Goal: Task Accomplishment & Management: Complete application form

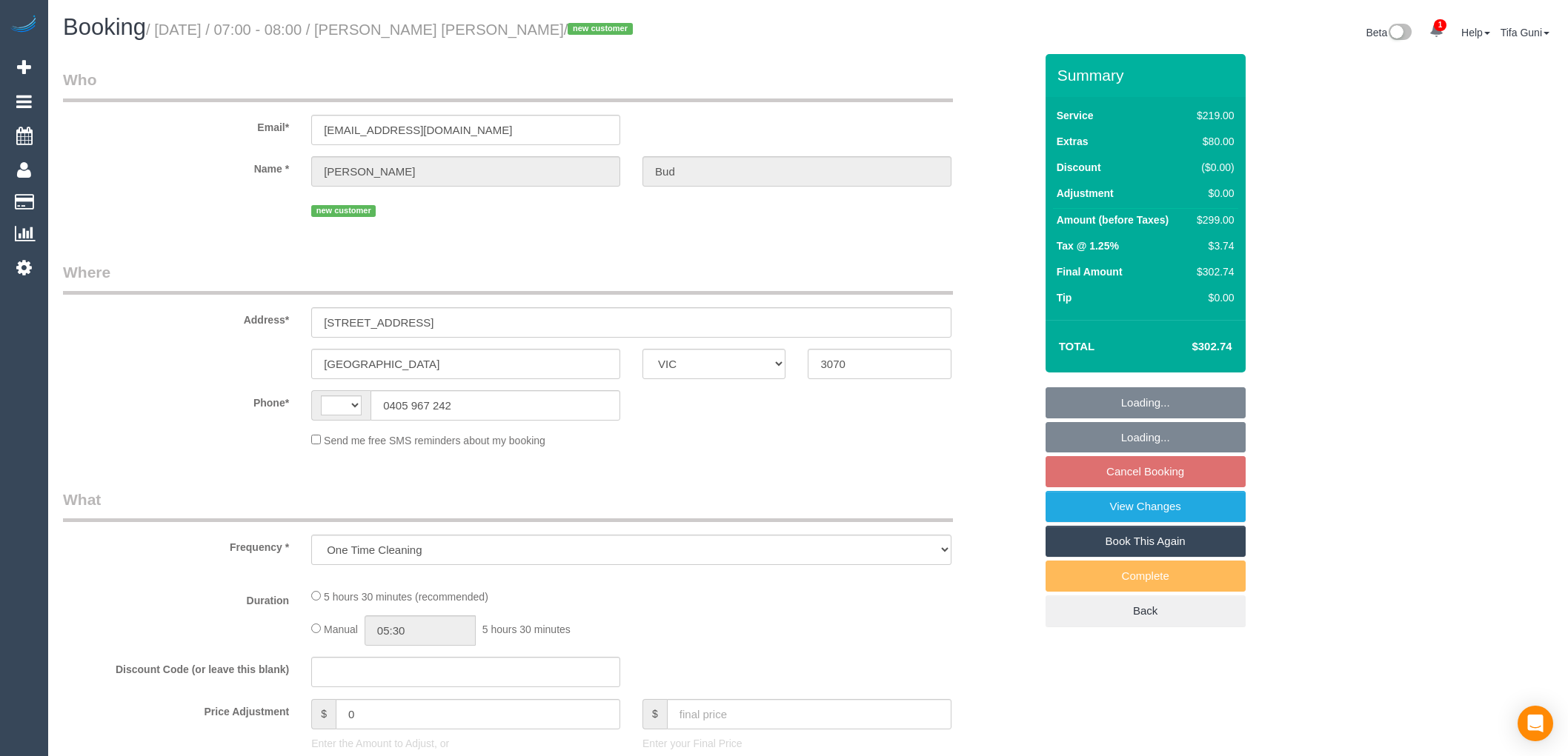
select select "VIC"
select select "number:28"
select select "number:14"
select select "number:19"
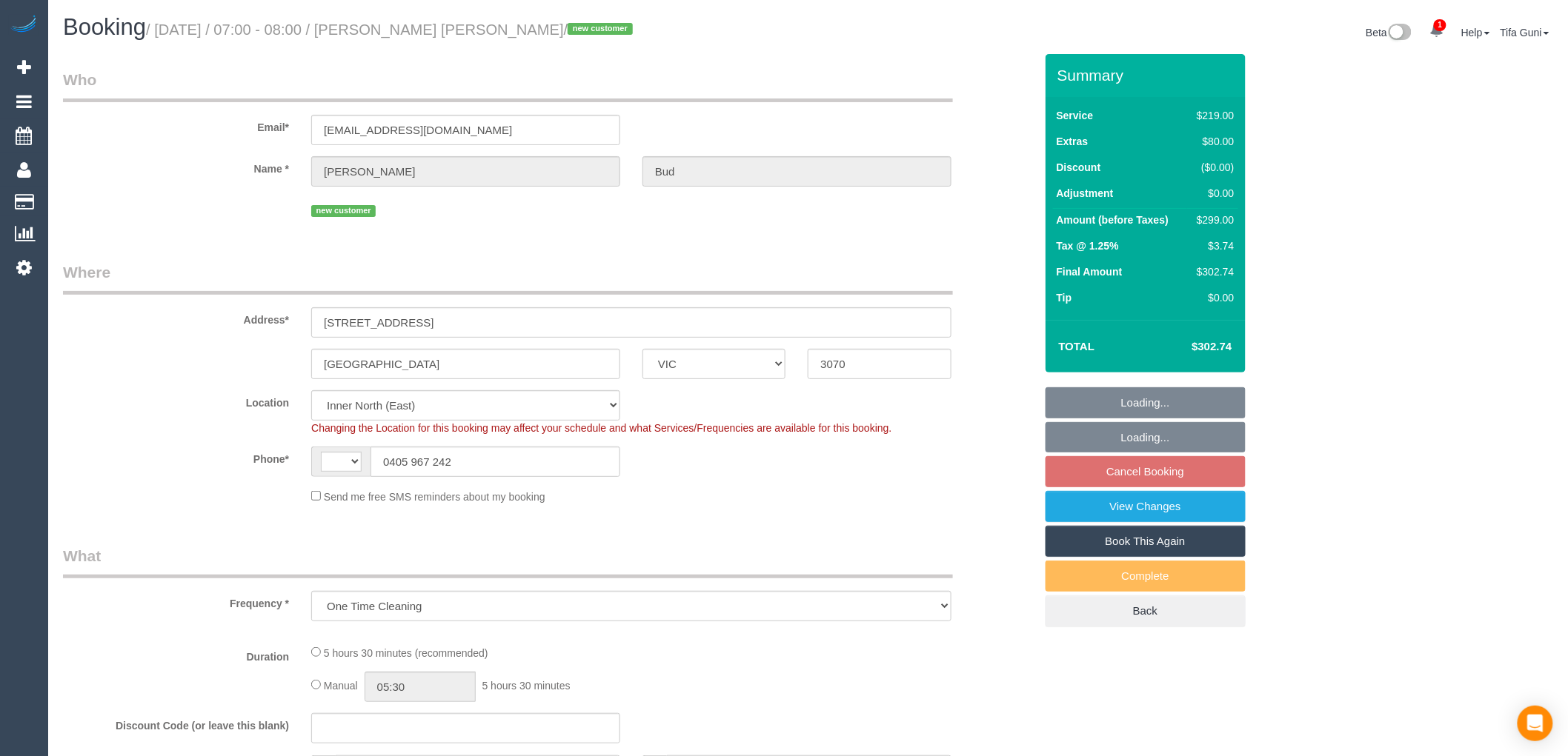
select select "object:693"
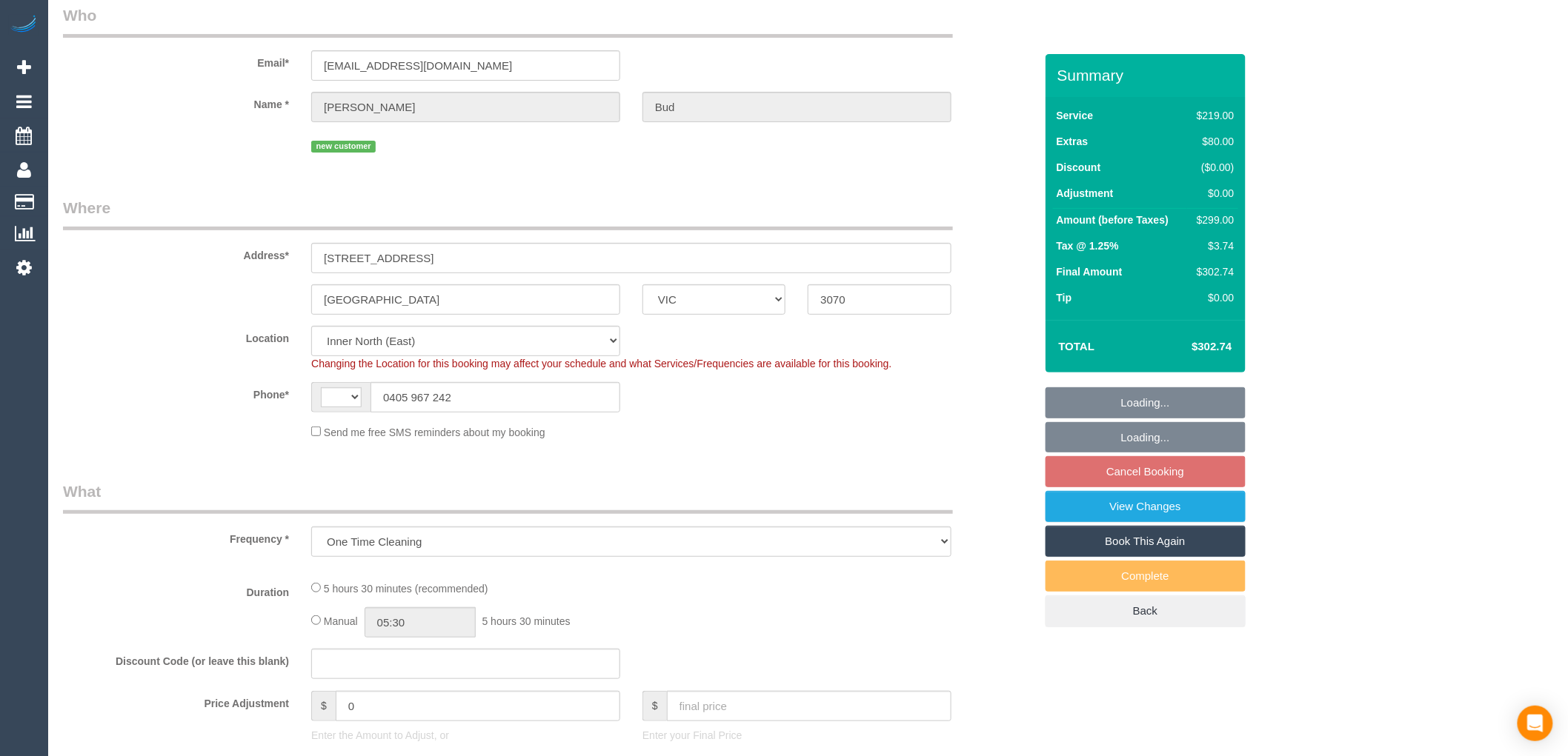
select select "string:AU"
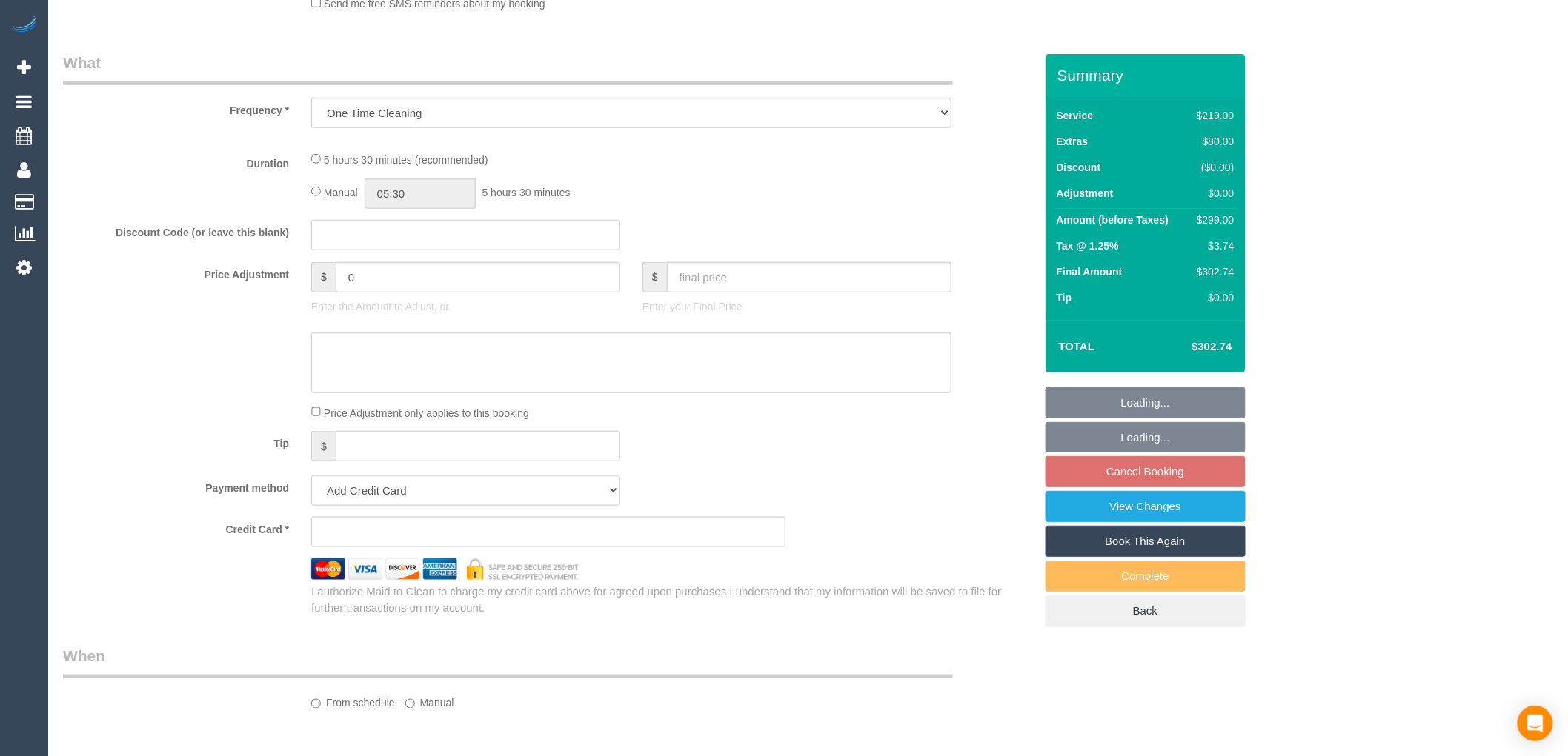
select select "string:stripe-pm_1S4yJX2GScqysDRVbT4x9YWS"
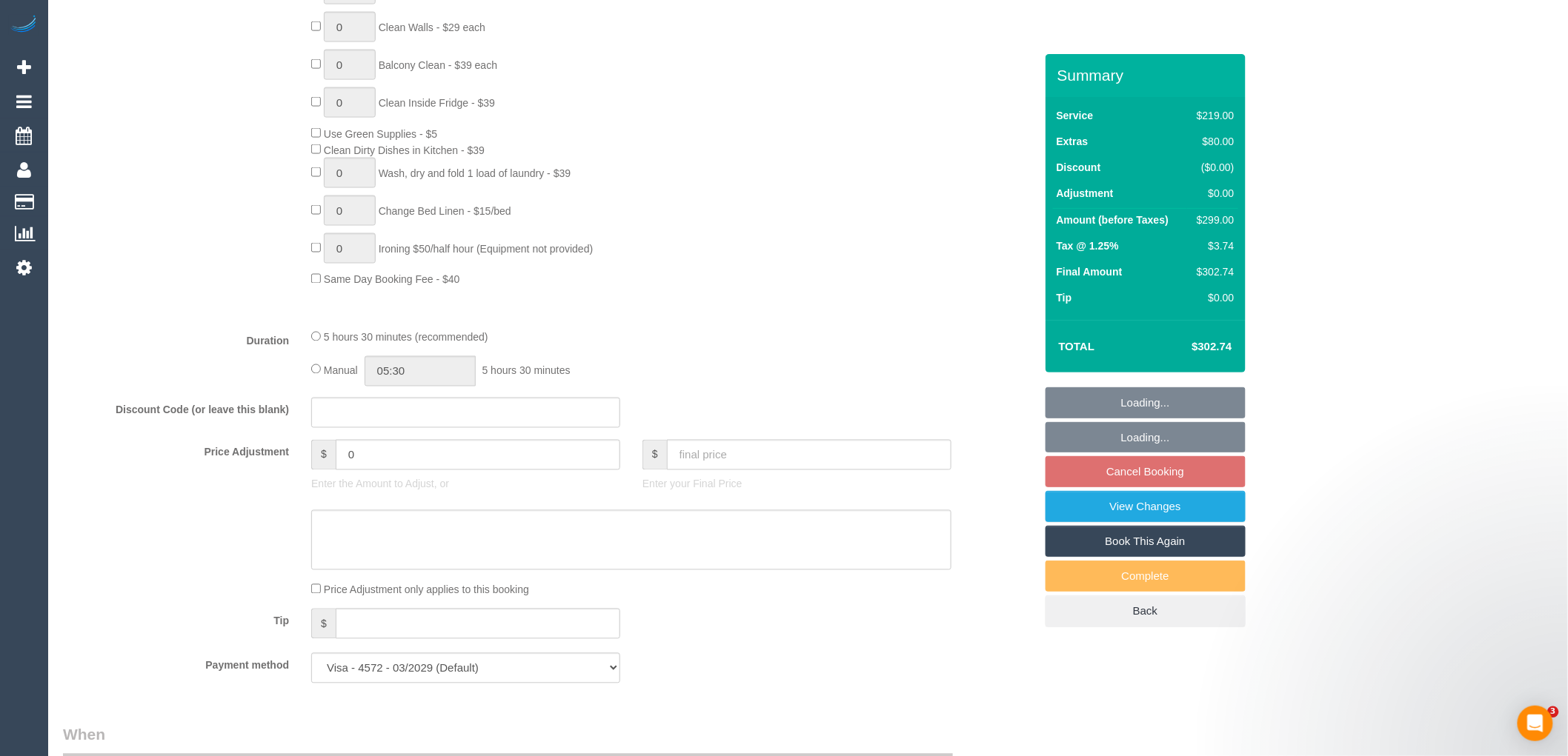
select select "spot1"
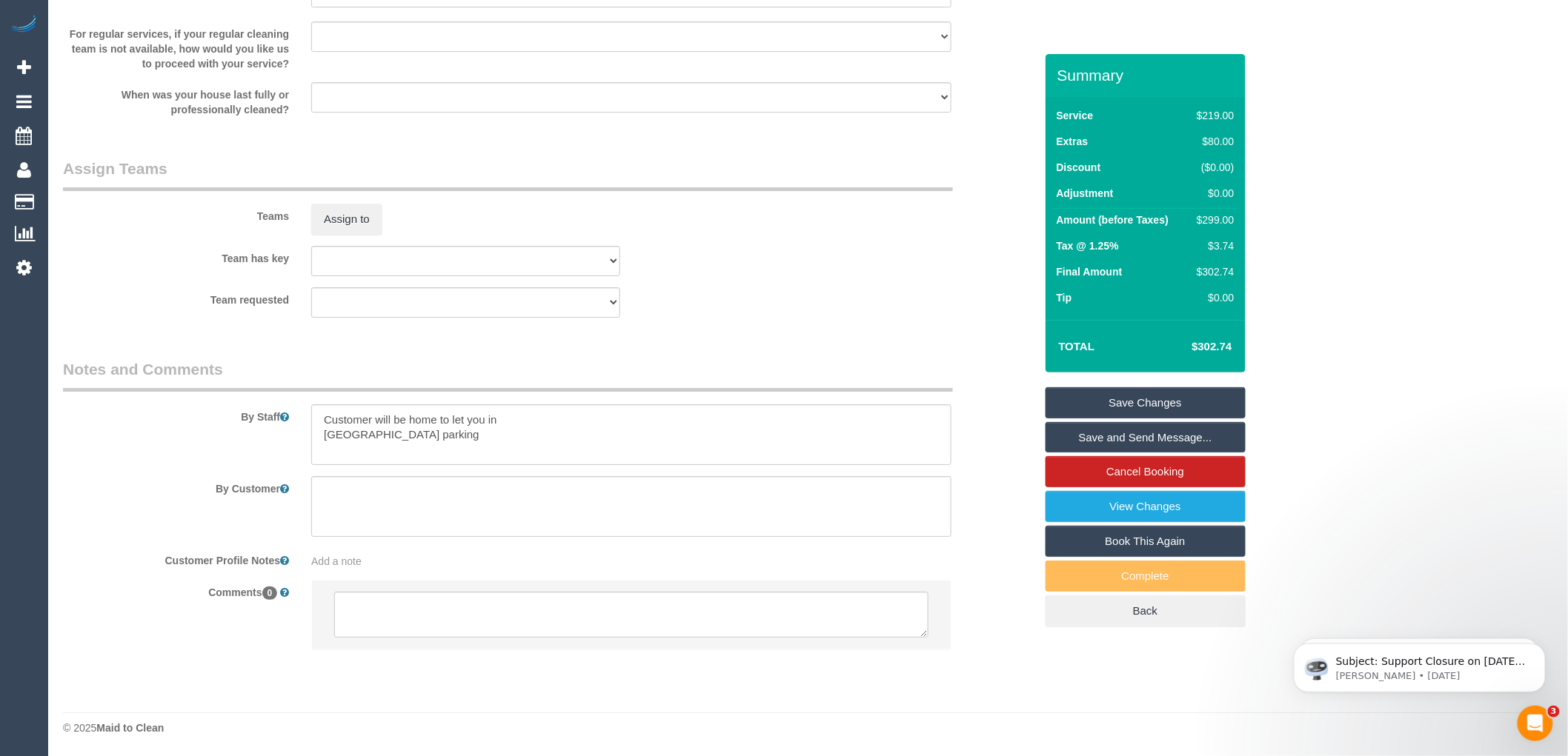
scroll to position [2095, 0]
click at [480, 609] on textarea at bounding box center [632, 613] width 594 height 46
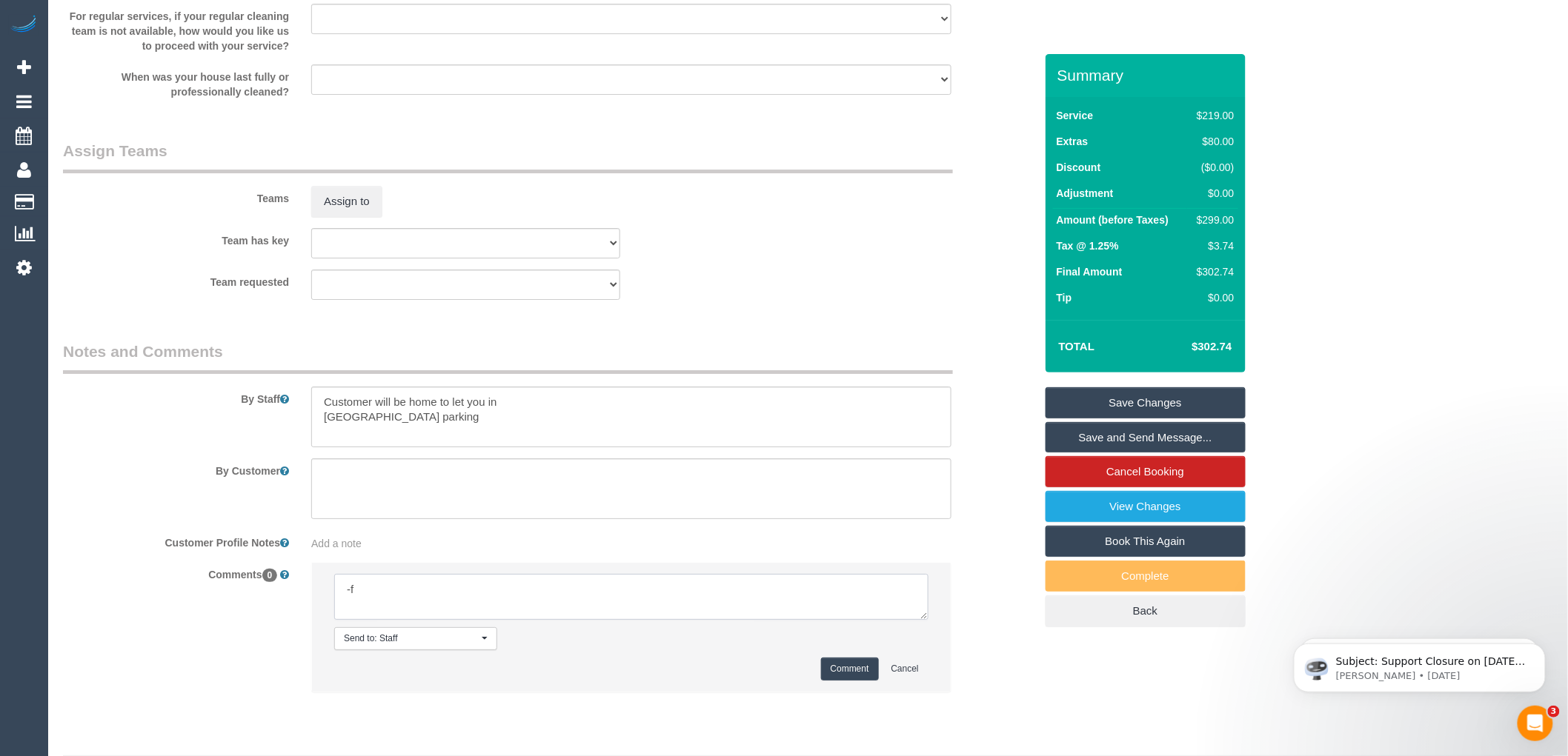
type textarea "-"
paste textarea "Flexibility dates: Flexibility times: Notes: knows we need to review Contact vi…"
click at [922, 620] on textarea at bounding box center [632, 597] width 594 height 46
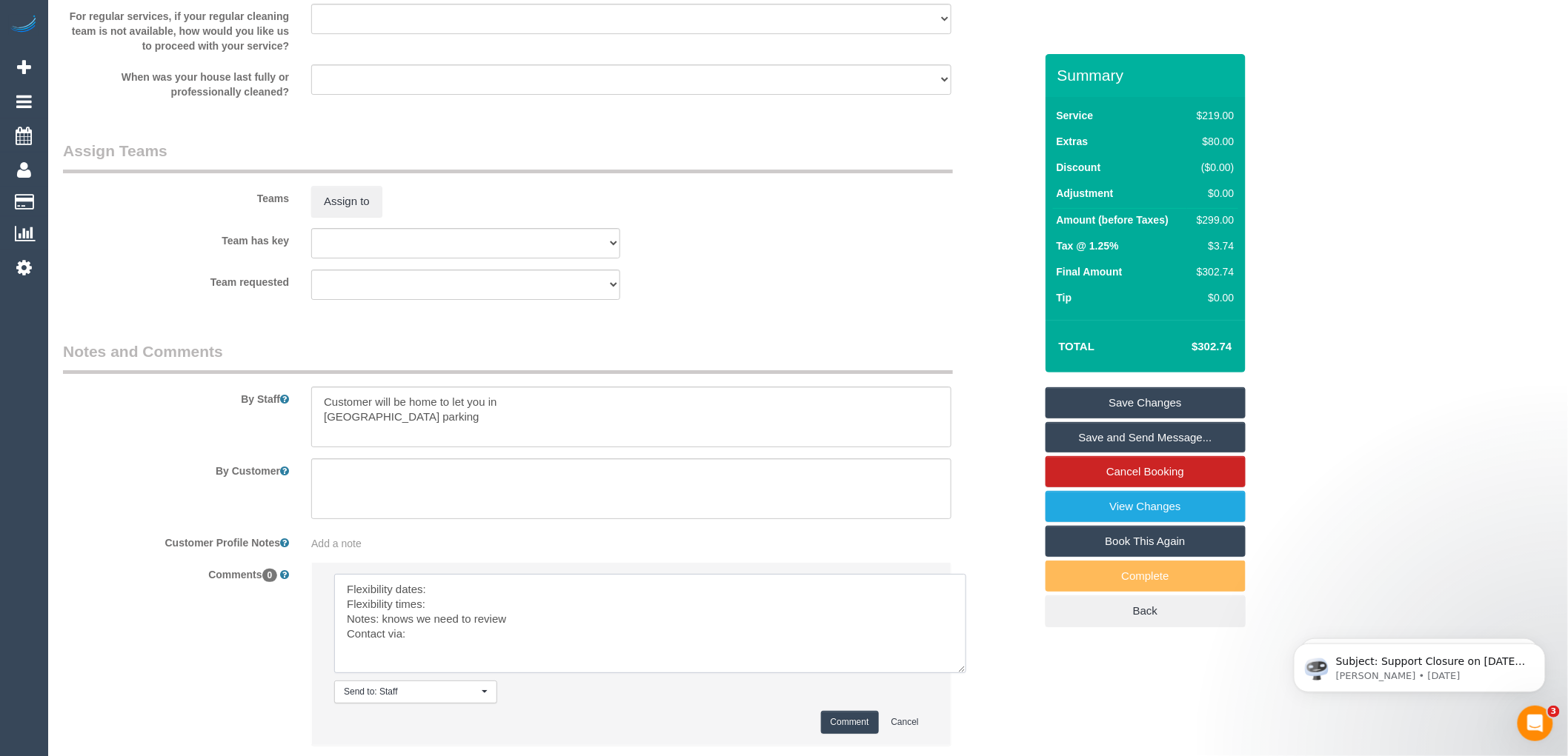
drag, startPoint x: 921, startPoint y: 634, endPoint x: 979, endPoint y: 720, distance: 103.7
click at [966, 673] on textarea at bounding box center [650, 624] width 632 height 99
click at [457, 613] on textarea at bounding box center [660, 640] width 651 height 131
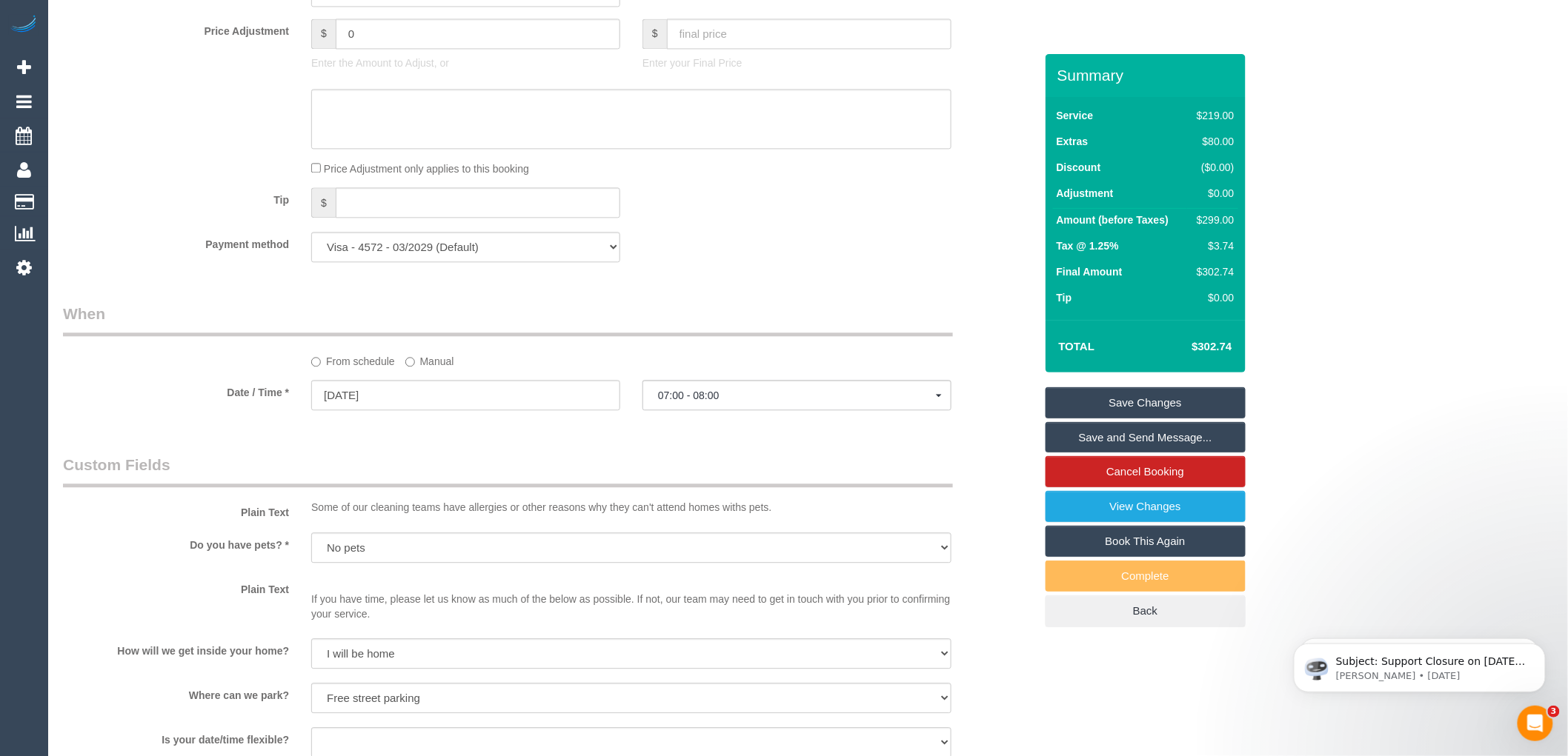
scroll to position [1437, 0]
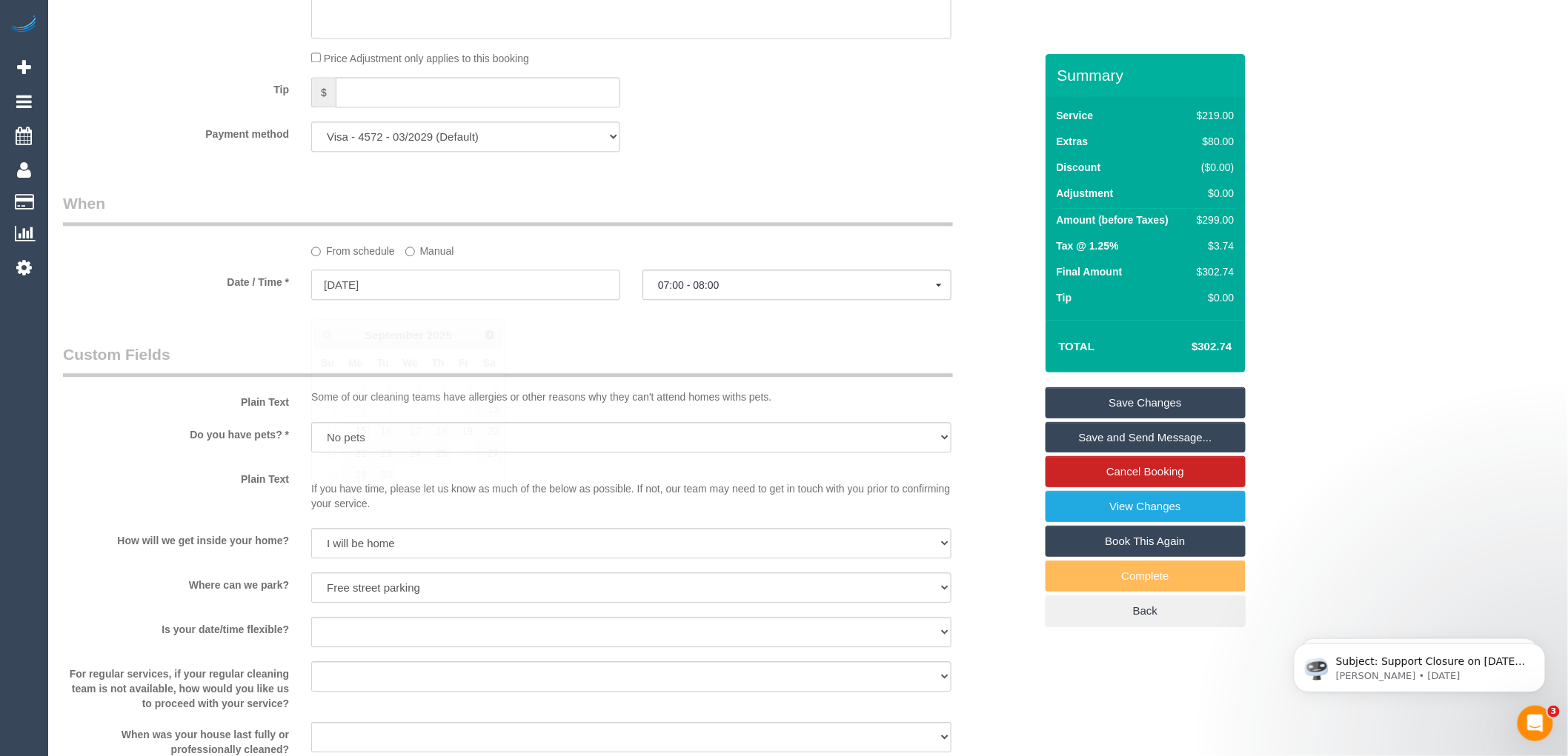
click at [373, 291] on input "15/09/2025" at bounding box center [465, 284] width 309 height 30
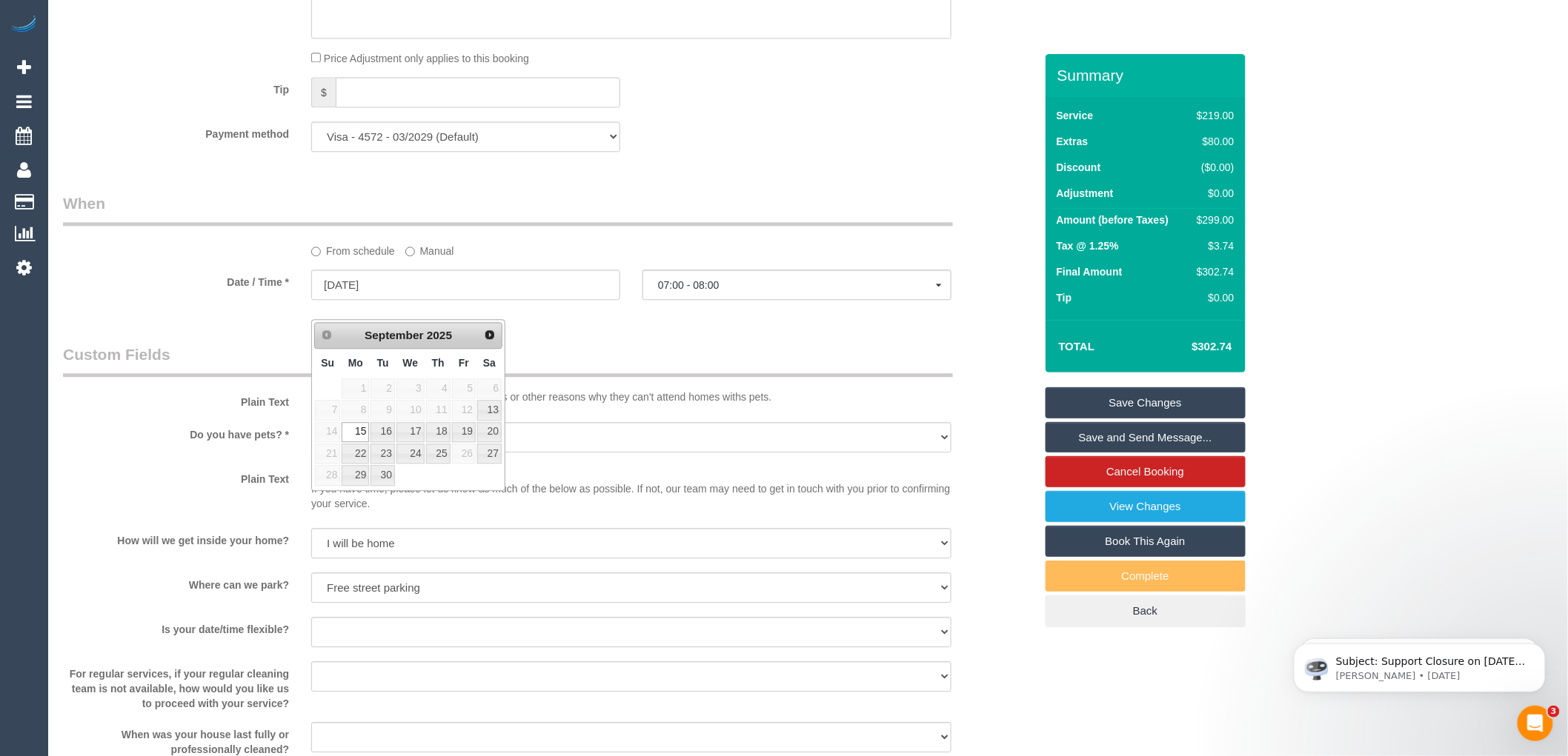
click at [853, 354] on div "Who Email* laurabellebud@gmail.com Name * Laura Bud new customer Where Address*…" at bounding box center [549, 54] width 994 height 2875
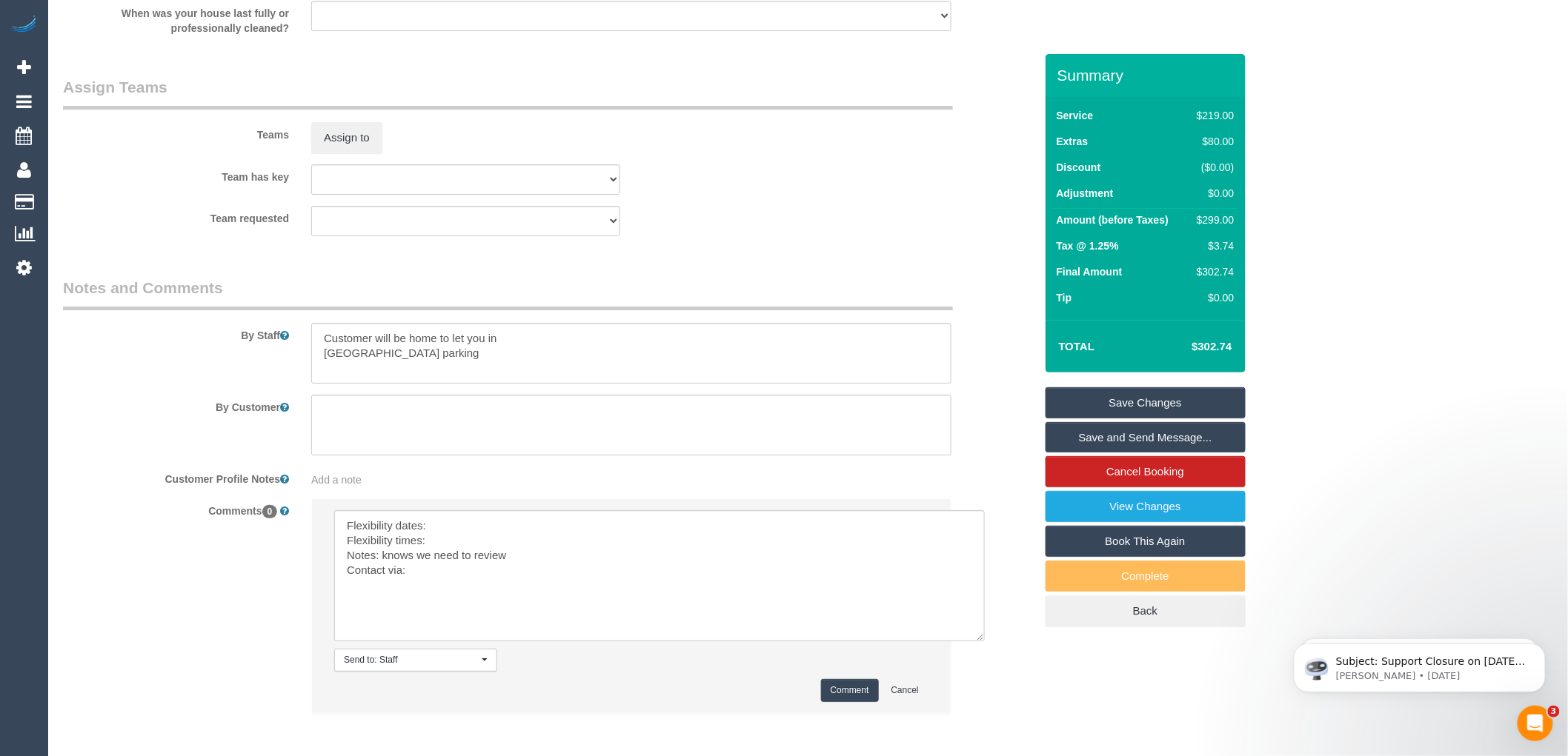
scroll to position [2242, 0]
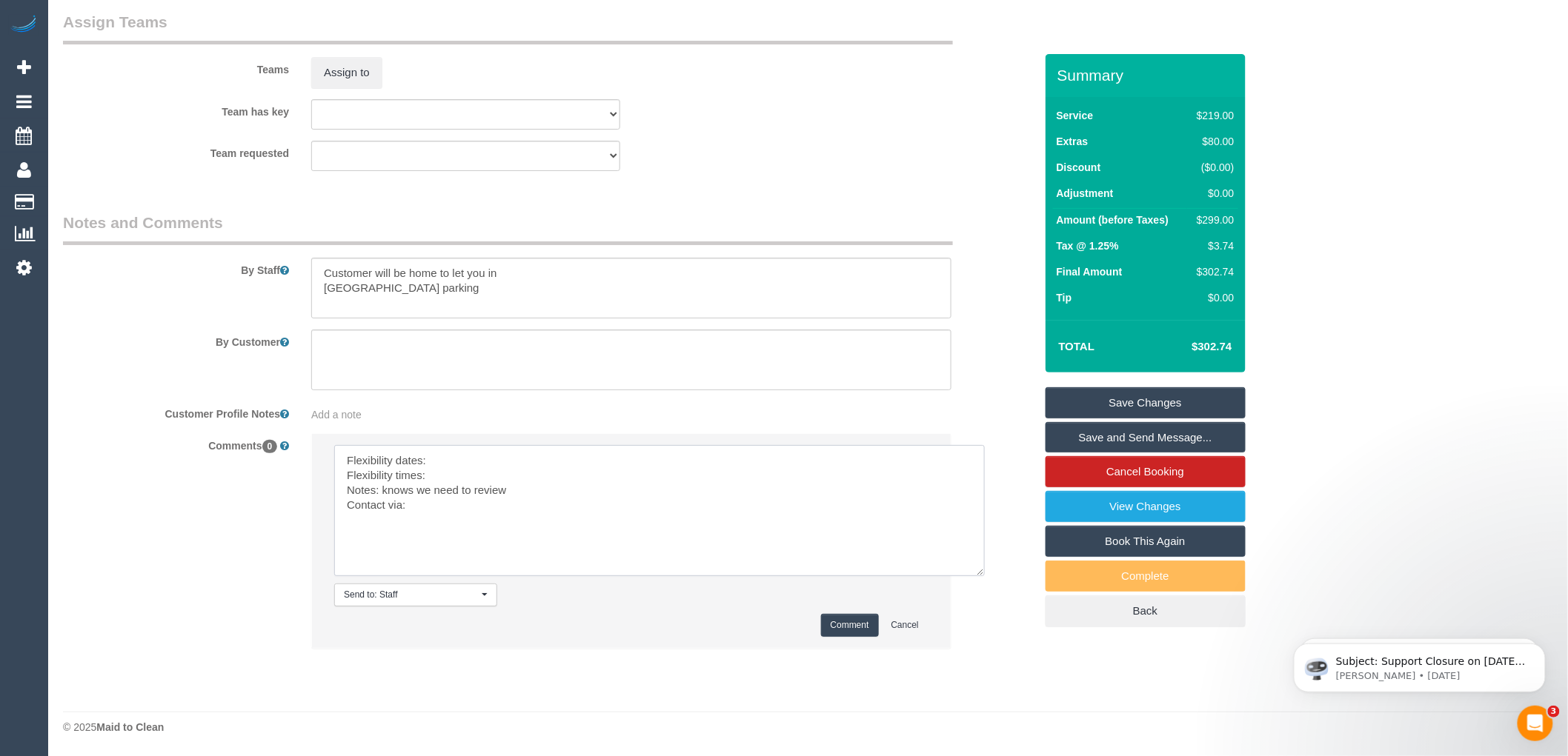
click at [445, 457] on textarea at bounding box center [660, 510] width 651 height 131
click at [448, 469] on textarea at bounding box center [660, 510] width 651 height 131
click at [446, 511] on textarea at bounding box center [660, 510] width 651 height 131
type textarea "Flexibility dates: Monday Flexibility times: Flex but prefers early morning Not…"
click at [865, 621] on button "Comment" at bounding box center [850, 625] width 58 height 23
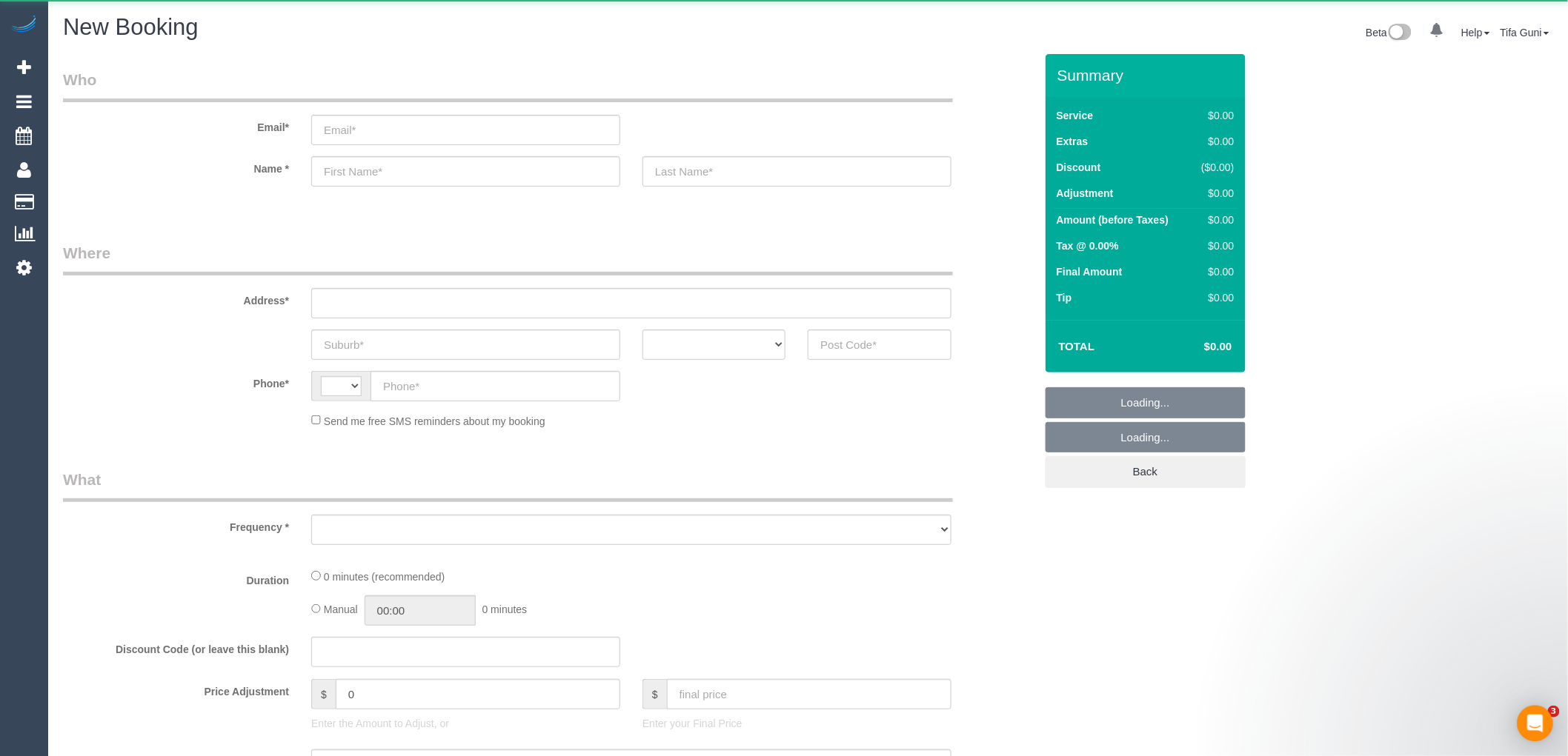
select select "string:AU"
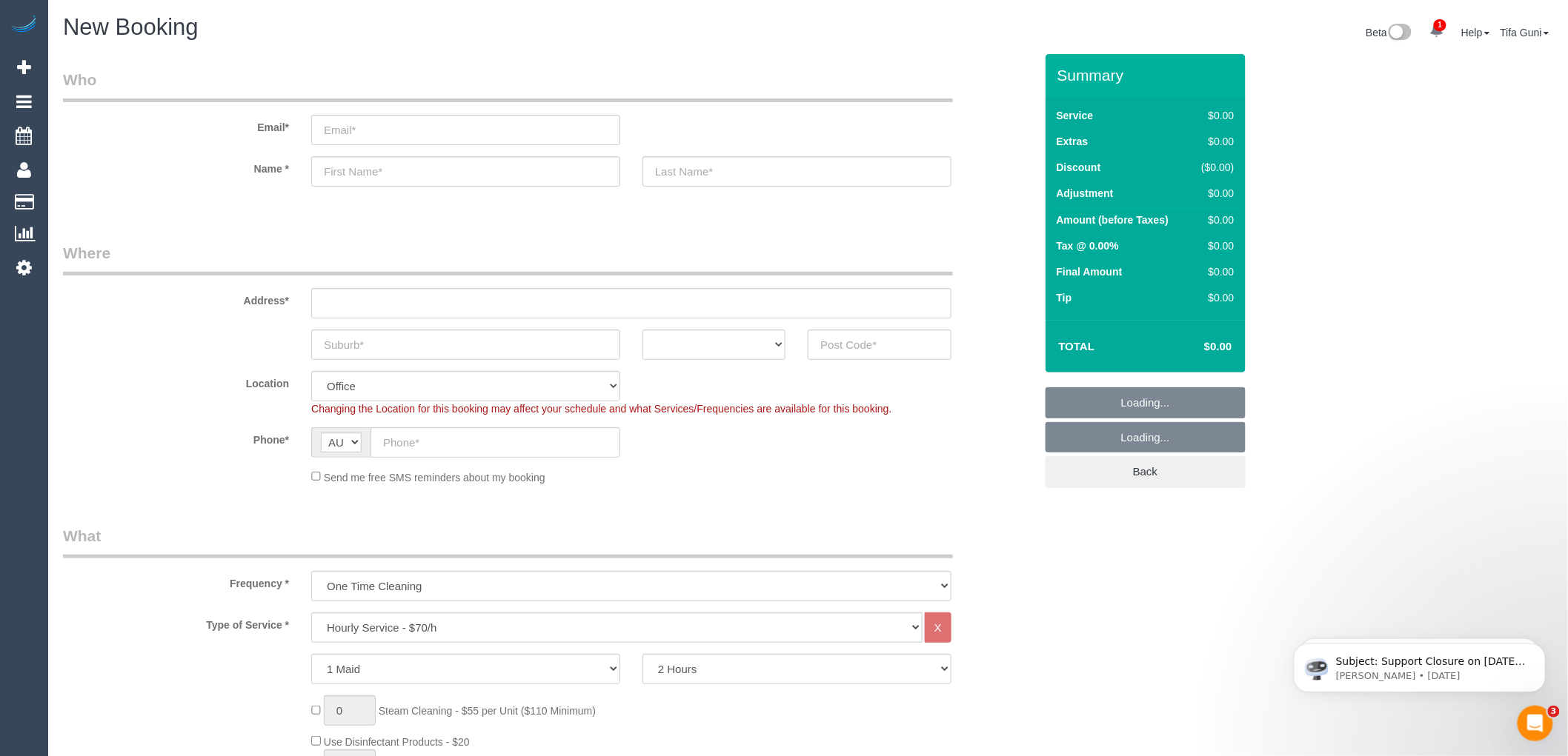
select select "object:2113"
